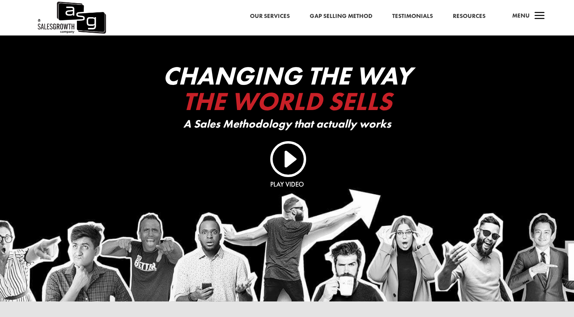
click at [345, 17] on link "Gap Selling Method" at bounding box center [341, 16] width 63 height 10
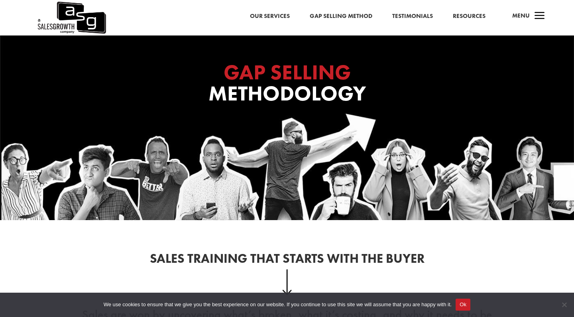
click at [450, 10] on div "Our Services Gap Selling Method Testimonials Resources a Menu" at bounding box center [287, 17] width 574 height 35
click at [458, 15] on link "Resources" at bounding box center [469, 16] width 33 height 10
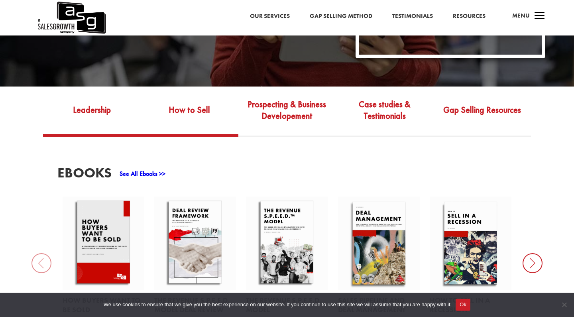
scroll to position [248, 0]
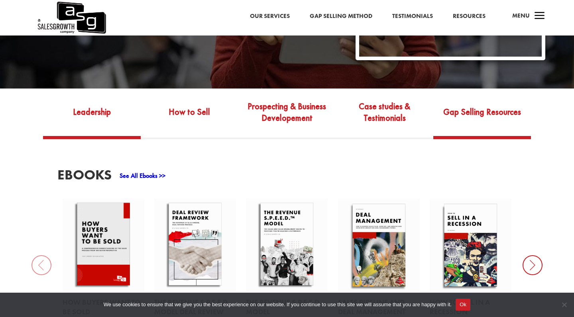
click at [466, 111] on link "Gap Selling Resources" at bounding box center [483, 117] width 98 height 37
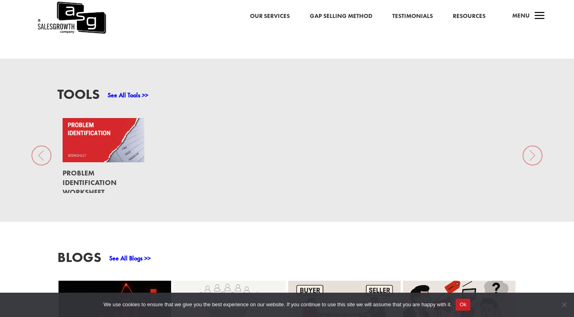
scroll to position [548, 0]
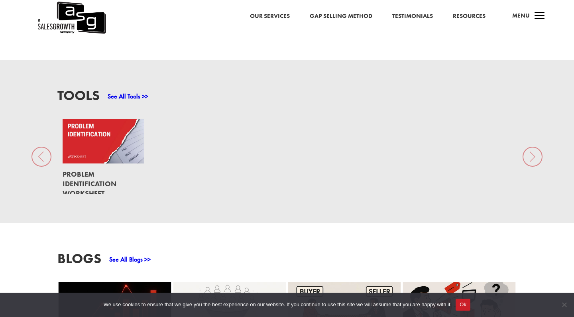
click at [102, 147] on link at bounding box center [104, 141] width 82 height 45
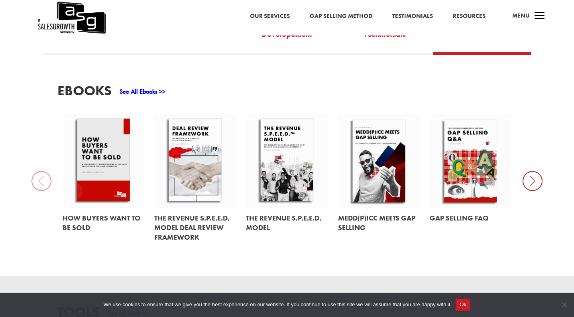
scroll to position [331, 0]
click at [537, 172] on icon at bounding box center [533, 182] width 20 height 20
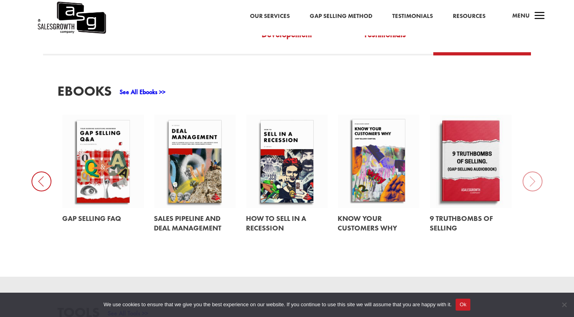
click at [537, 168] on div "EBooks See All Ebooks >> How Buyers Want to be Sold The Revenue S.P.E.E.D. Mode…" at bounding box center [287, 165] width 574 height 221
click at [533, 171] on div "EBooks See All Ebooks >> How Buyers Want to be Sold The Revenue S.P.E.E.D. Mode…" at bounding box center [287, 165] width 574 height 221
click at [49, 172] on icon at bounding box center [42, 182] width 20 height 20
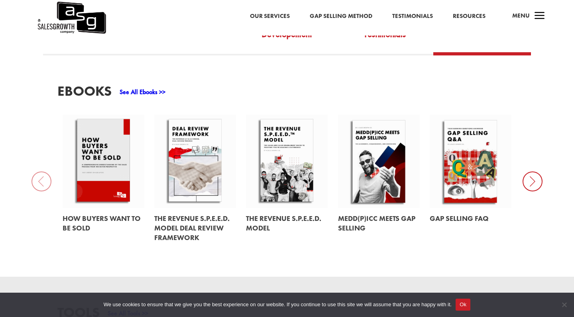
click at [49, 172] on div "EBooks See All Ebooks >> How Buyers Want to be Sold The Revenue S.P.E.E.D. Mode…" at bounding box center [287, 165] width 574 height 221
click at [47, 174] on div "EBooks See All Ebooks >> How Buyers Want to be Sold The Revenue S.P.E.E.D. Mode…" at bounding box center [287, 165] width 574 height 221
click at [375, 190] on link at bounding box center [379, 161] width 82 height 93
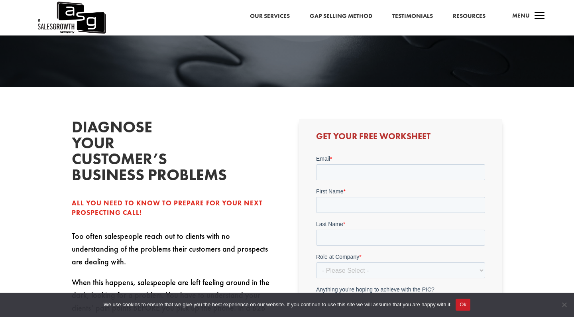
scroll to position [99, 0]
